Goal: Task Accomplishment & Management: Manage account settings

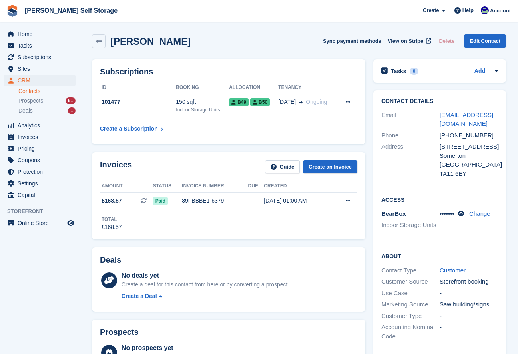
scroll to position [0, 0]
click at [28, 138] on span "Invoices" at bounding box center [42, 136] width 48 height 11
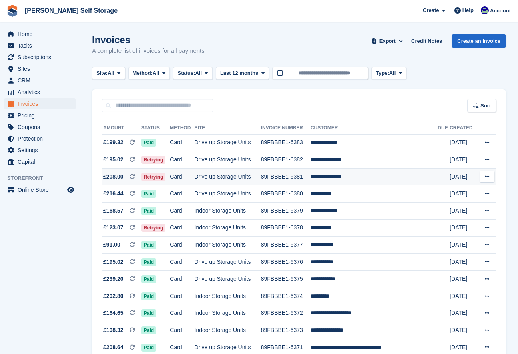
click at [182, 179] on td "Card" at bounding box center [182, 176] width 24 height 17
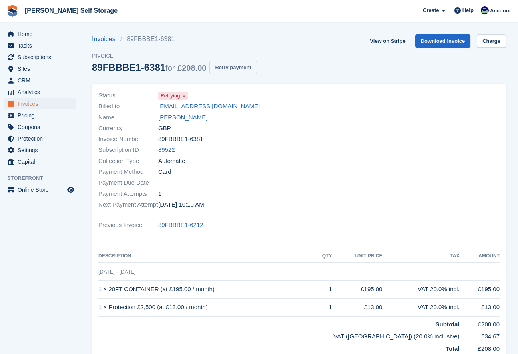
click at [219, 68] on button "Retry payment" at bounding box center [233, 67] width 47 height 13
